Goal: Task Accomplishment & Management: Complete application form

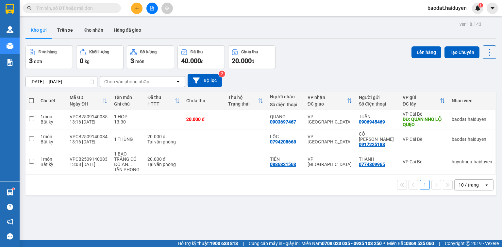
click at [435, 12] on div "baodat.haiduyen 1" at bounding box center [453, 8] width 61 height 11
click at [435, 8] on span "baodat.haiduyen" at bounding box center [448, 8] width 50 height 8
click at [439, 19] on span "Đăng xuất" at bounding box center [450, 20] width 36 height 7
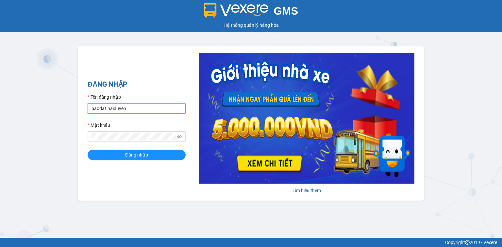
click at [137, 104] on input "baodat.haiduyen" at bounding box center [137, 108] width 98 height 10
type input "thanhtai.haiduyen"
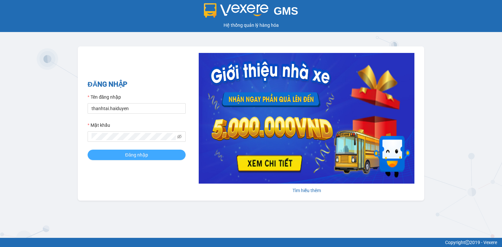
click at [149, 153] on button "Đăng nhập" at bounding box center [137, 155] width 98 height 10
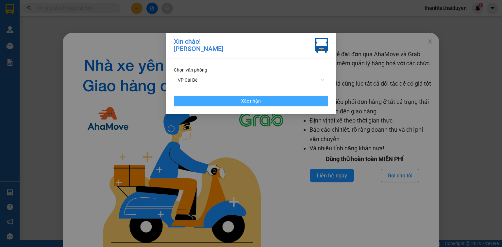
click at [238, 100] on button "Xác nhận" at bounding box center [251, 101] width 154 height 10
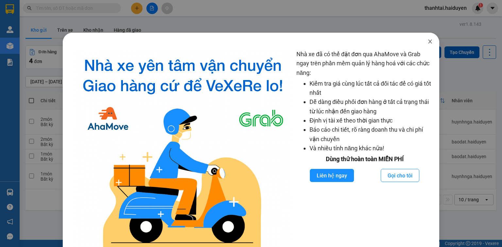
click at [428, 43] on icon "close" at bounding box center [430, 41] width 5 height 5
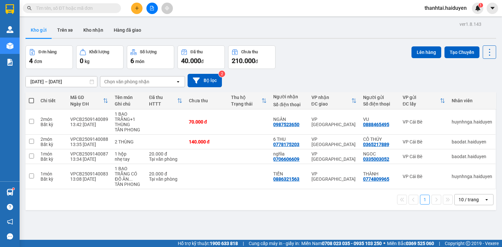
click at [139, 9] on icon "plus" at bounding box center [137, 8] width 5 height 5
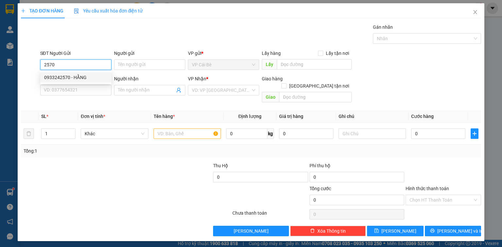
click at [63, 72] on div "0933242570 - HẰNG" at bounding box center [75, 77] width 71 height 10
type input "0933242570"
type input "HẰNG"
type input "MAY HOUSE"
type input "0933242570"
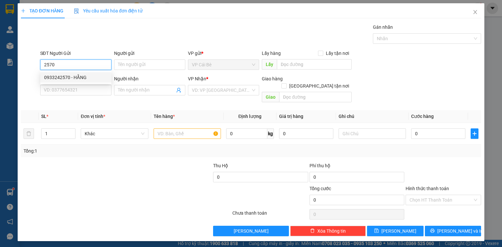
type input "HẰNG"
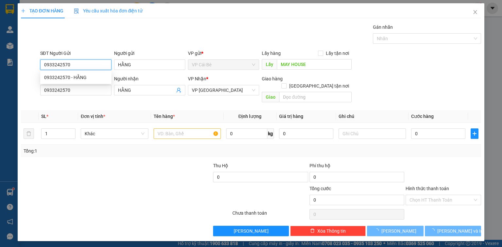
type input "30.000"
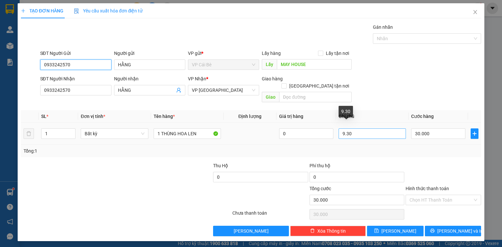
type input "0933242570"
click at [345, 129] on input "9.30" at bounding box center [372, 134] width 67 height 10
type input "14.30"
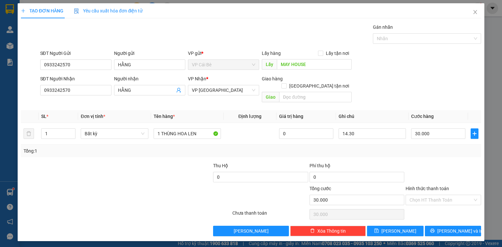
drag, startPoint x: 385, startPoint y: 90, endPoint x: 385, endPoint y: 87, distance: 3.3
click at [385, 89] on div "SĐT Người Nhận 0933242570 Người nhận HẰNG VP Nhận * VP Sài Gòn Giao hàng Giao t…" at bounding box center [261, 90] width 444 height 30
click at [428, 195] on input "Hình thức thanh toán" at bounding box center [441, 200] width 63 height 10
click at [427, 205] on div "Tại văn phòng" at bounding box center [444, 205] width 68 height 7
type input "0"
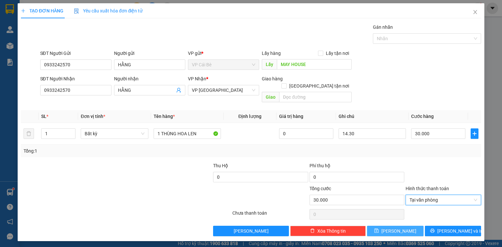
click at [408, 226] on button "Lưu" at bounding box center [395, 231] width 57 height 10
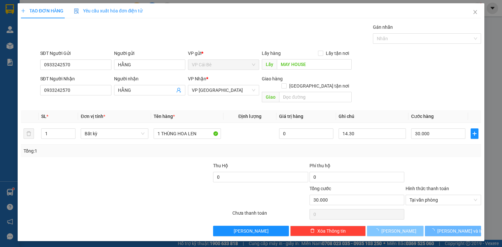
type input "0"
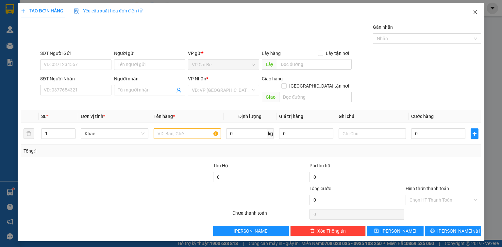
click at [472, 12] on span "Close" at bounding box center [475, 12] width 18 height 18
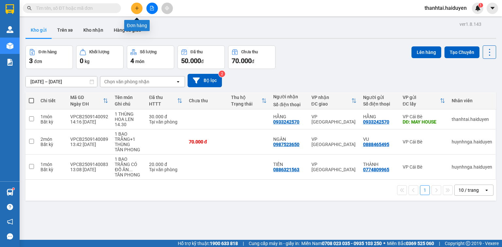
click at [136, 5] on button at bounding box center [136, 8] width 11 height 11
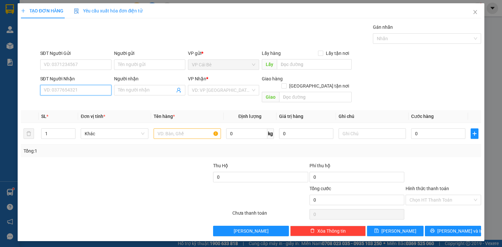
click at [73, 89] on input "SĐT Người Nhận" at bounding box center [75, 90] width 71 height 10
click at [67, 105] on div "0329838427 - THÁI" at bounding box center [75, 102] width 63 height 7
type input "0329838427"
type input "THÁI"
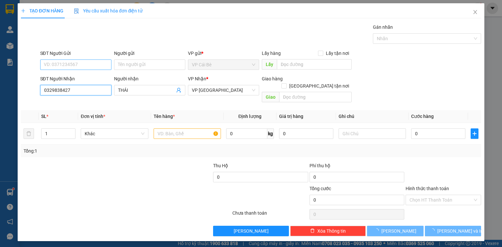
type input "0329838427"
click at [75, 61] on input "SĐT Người Gửi" at bounding box center [75, 65] width 71 height 10
type input "20.000"
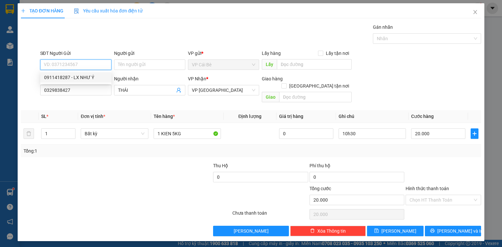
drag, startPoint x: 84, startPoint y: 77, endPoint x: 76, endPoint y: 77, distance: 8.2
click at [83, 77] on div "0911418287 - LX NHƯ Ý" at bounding box center [75, 77] width 63 height 7
type input "0911418287"
type input "LX NHƯ Ý"
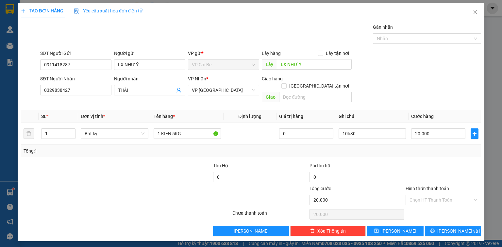
click at [271, 148] on div "Tổng: 1" at bounding box center [251, 151] width 455 height 7
click at [347, 129] on input "10h30" at bounding box center [372, 134] width 67 height 10
type input "15h30"
click at [398, 77] on div "SĐT Người Nhận 0329838427 Người nhận THÁI VP Nhận * VP Sài Gòn Giao hàng Giao t…" at bounding box center [261, 90] width 444 height 30
click at [441, 195] on input "Hình thức thanh toán" at bounding box center [441, 200] width 63 height 10
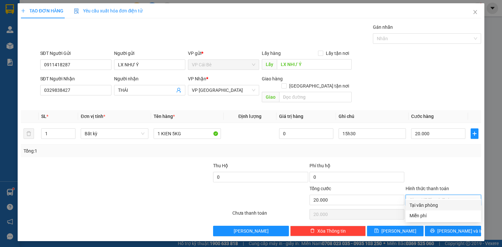
click at [422, 203] on div "Tại văn phòng" at bounding box center [444, 205] width 68 height 7
type input "0"
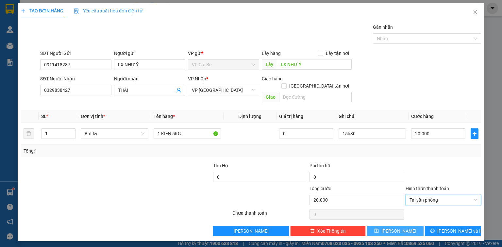
drag, startPoint x: 407, startPoint y: 223, endPoint x: 411, endPoint y: 222, distance: 3.7
click at [411, 226] on button "Lưu" at bounding box center [395, 231] width 57 height 10
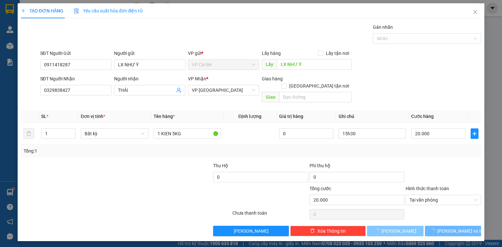
type input "0"
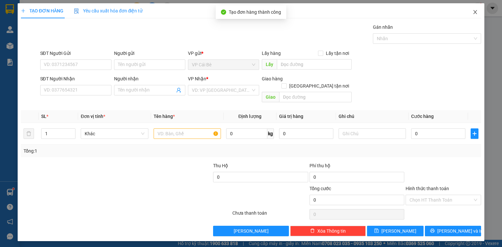
click at [477, 13] on icon "close" at bounding box center [475, 11] width 5 height 5
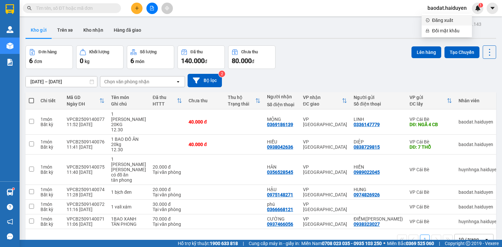
click at [438, 24] on span "Đăng xuất" at bounding box center [450, 20] width 36 height 7
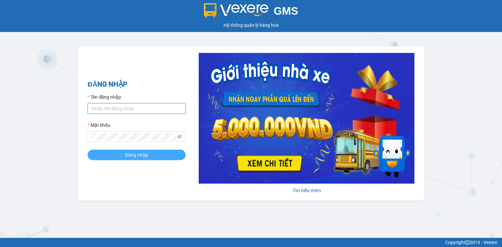
type input "thanhtai.haiduyen"
click at [155, 155] on button "Đăng nhập" at bounding box center [137, 155] width 98 height 10
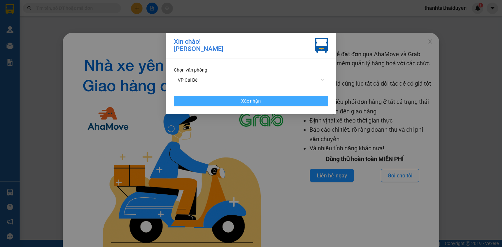
click at [282, 101] on button "Xác nhận" at bounding box center [251, 101] width 154 height 10
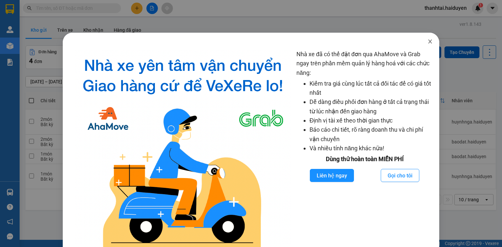
click at [428, 40] on icon "close" at bounding box center [430, 41] width 5 height 5
